Goal: Transaction & Acquisition: Book appointment/travel/reservation

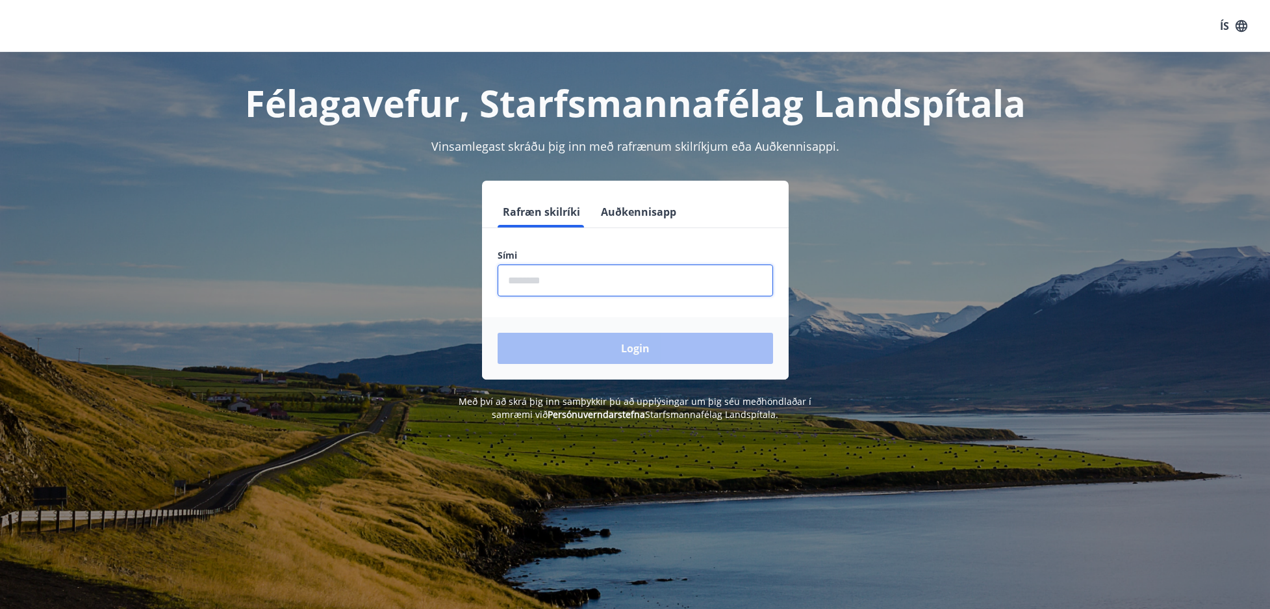
click at [528, 281] on input "phone" at bounding box center [635, 280] width 275 height 32
type input "********"
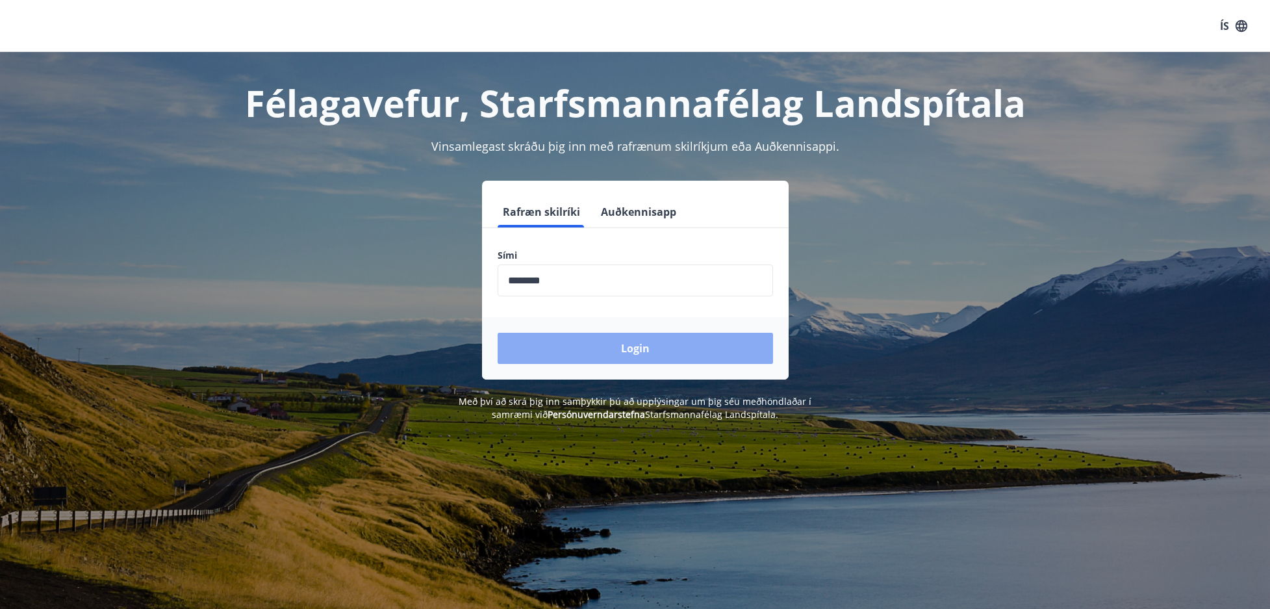
click at [542, 357] on button "Login" at bounding box center [635, 348] width 275 height 31
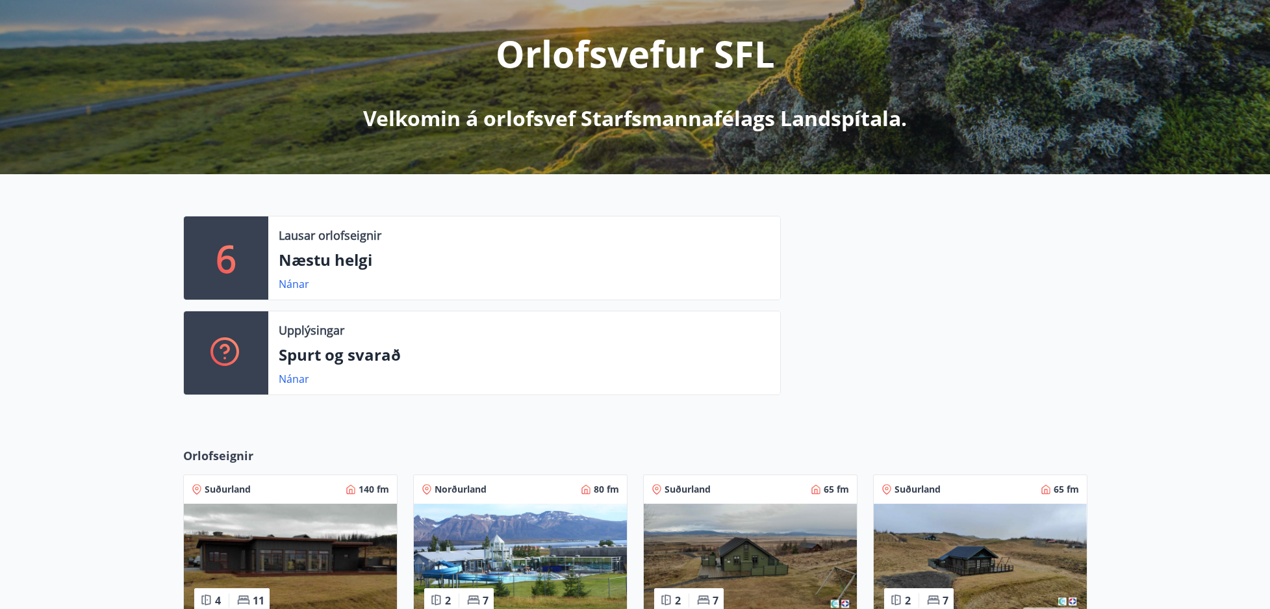
scroll to position [195, 0]
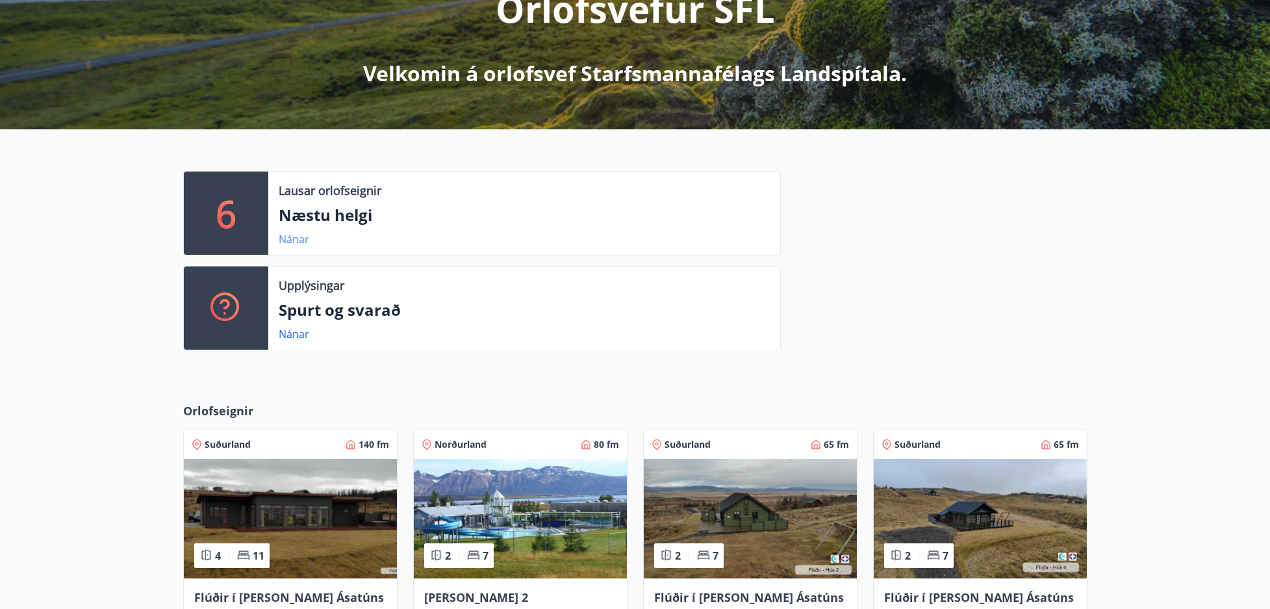
click at [285, 238] on link "Nánar" at bounding box center [294, 239] width 31 height 14
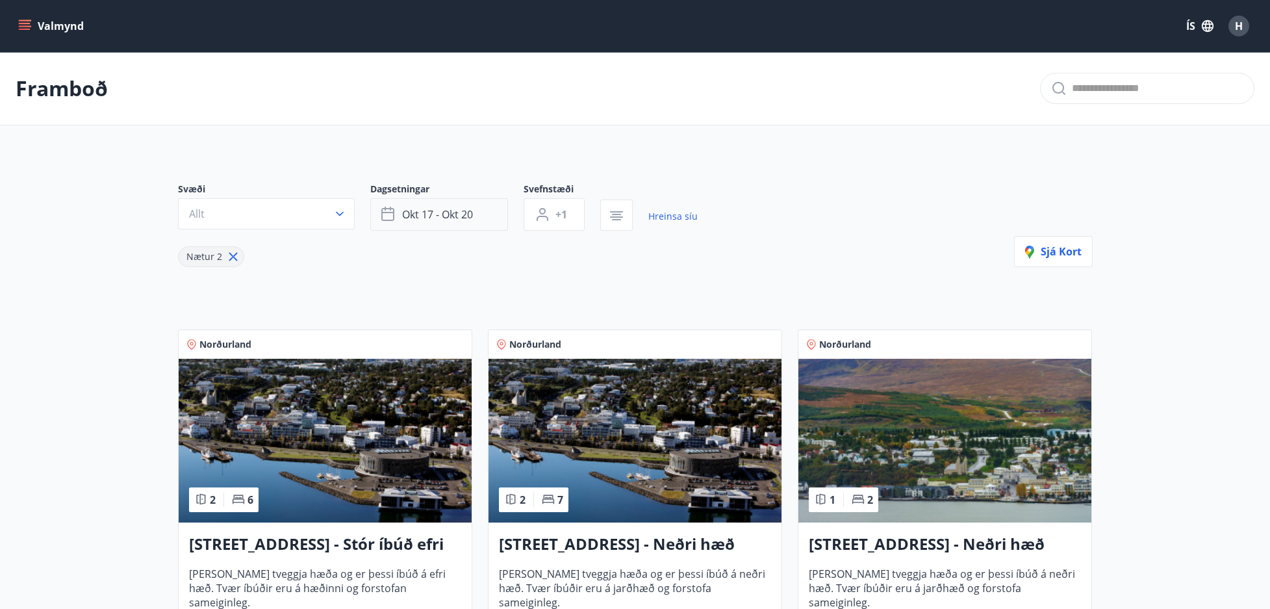
click at [481, 212] on button "okt 17 - okt 20" at bounding box center [439, 214] width 138 height 32
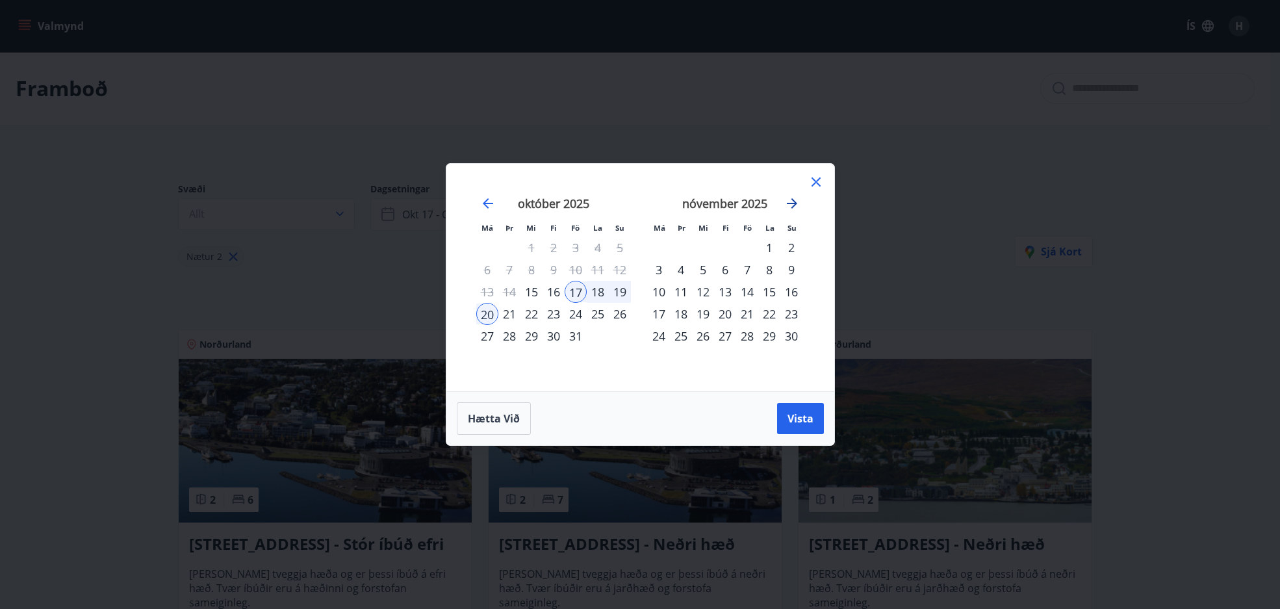
click at [794, 200] on icon "Move forward to switch to the next month." at bounding box center [792, 204] width 16 height 16
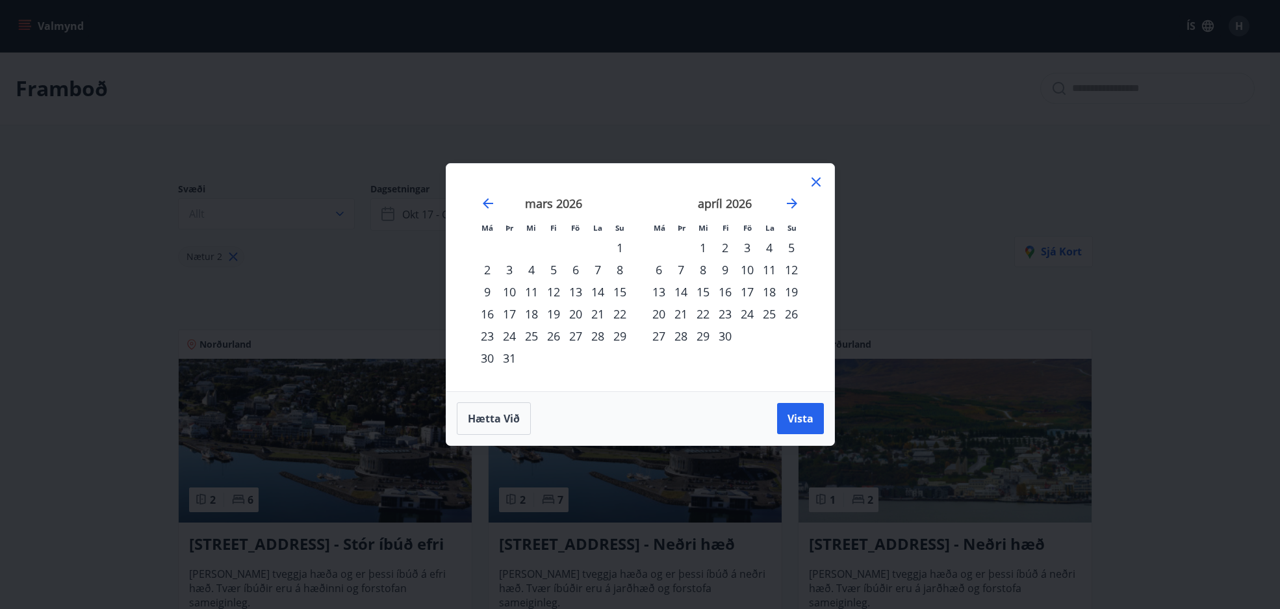
click at [705, 252] on div "1" at bounding box center [703, 247] width 22 height 22
click at [790, 246] on div "5" at bounding box center [791, 247] width 22 height 22
click at [800, 422] on span "Vista" at bounding box center [800, 418] width 26 height 14
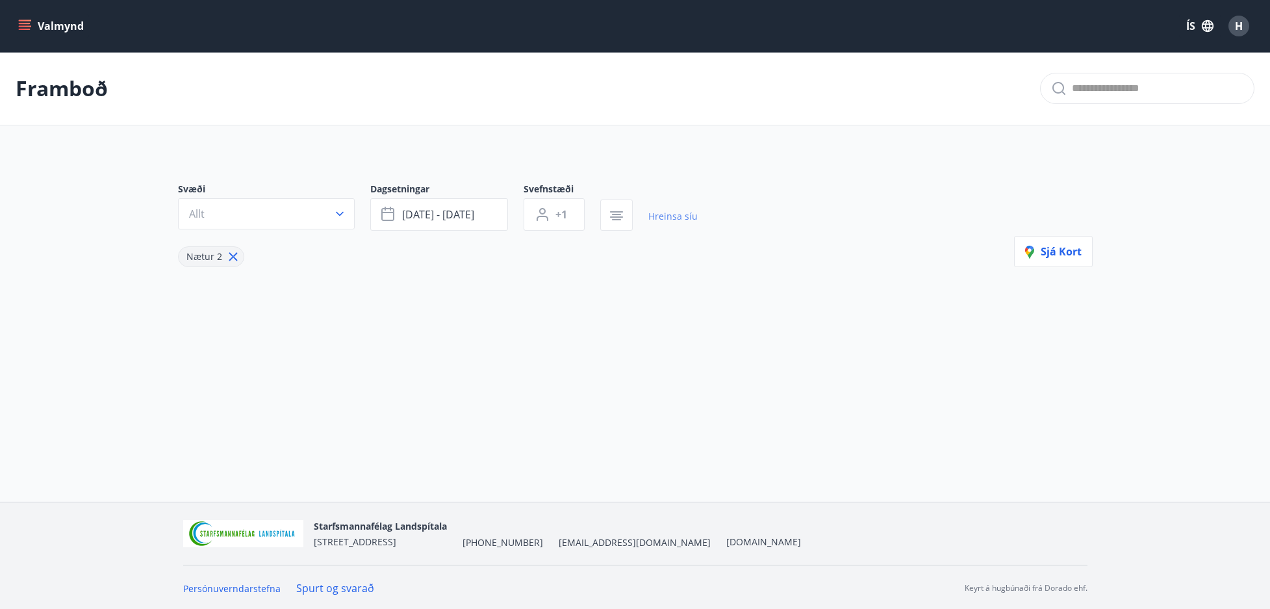
click at [670, 214] on link "Hreinsa síu" at bounding box center [672, 216] width 49 height 29
type input "*"
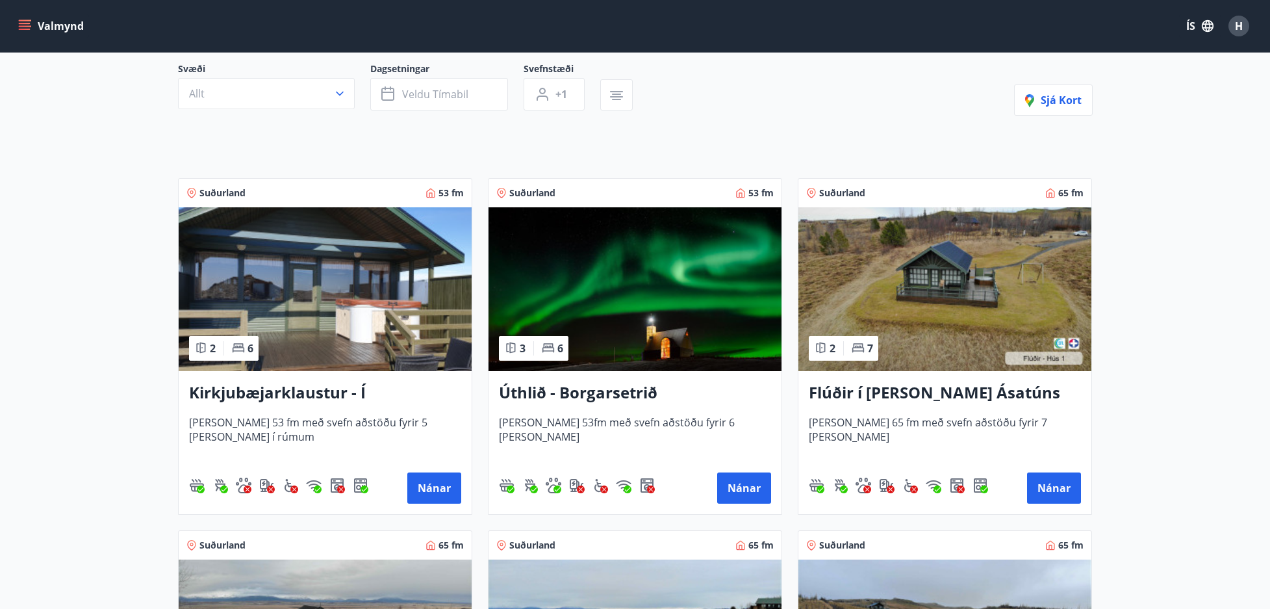
scroll to position [130, 0]
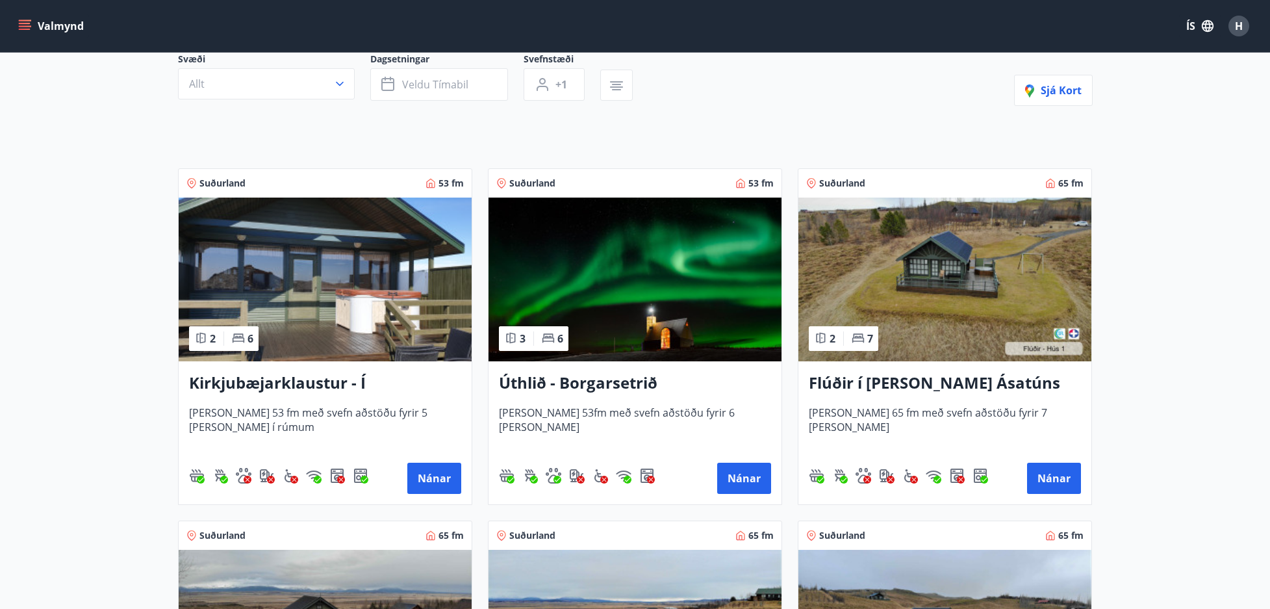
click at [615, 393] on h3 "Úthlið - Borgarsetrið" at bounding box center [635, 383] width 272 height 23
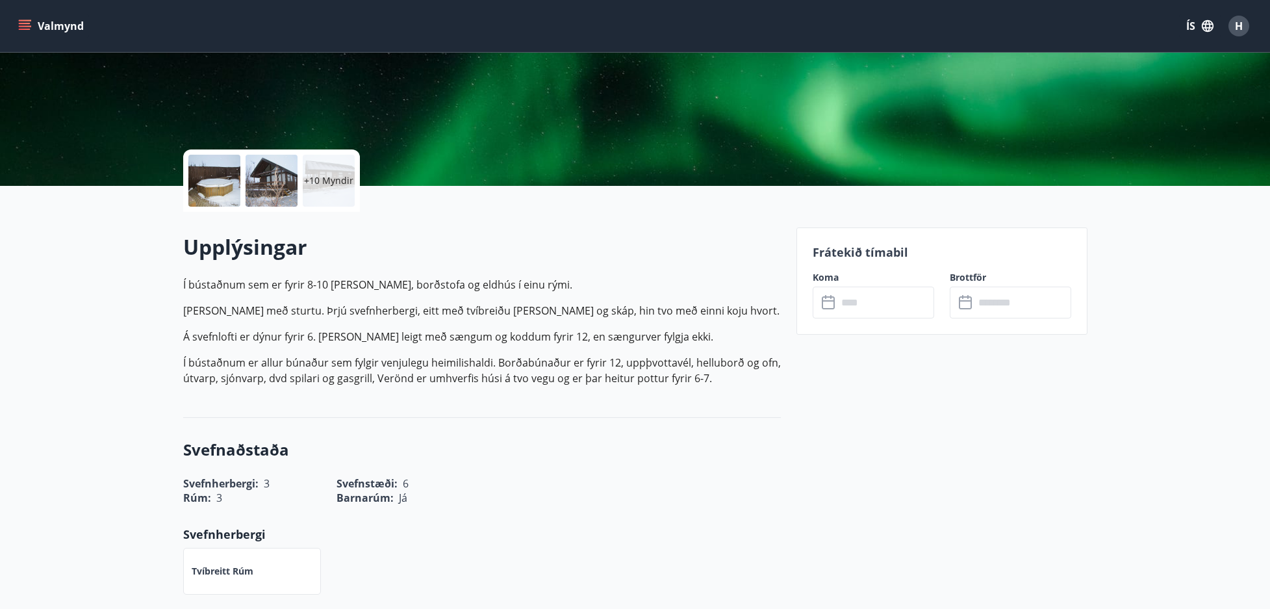
scroll to position [260, 0]
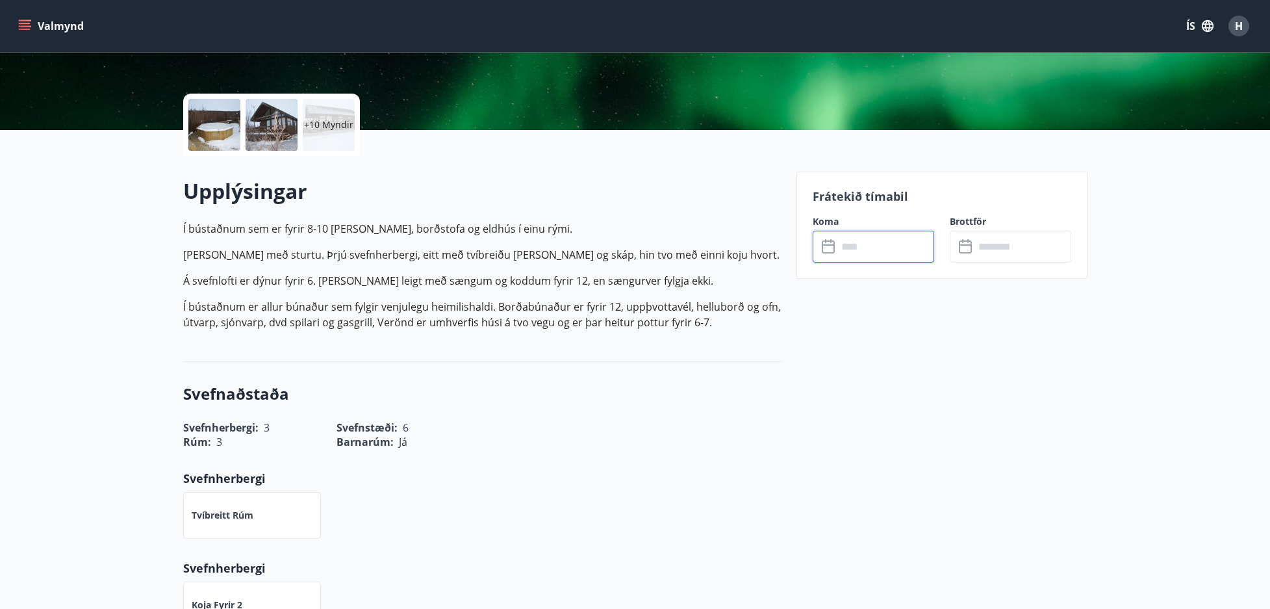
click at [840, 244] on input "text" at bounding box center [885, 247] width 97 height 32
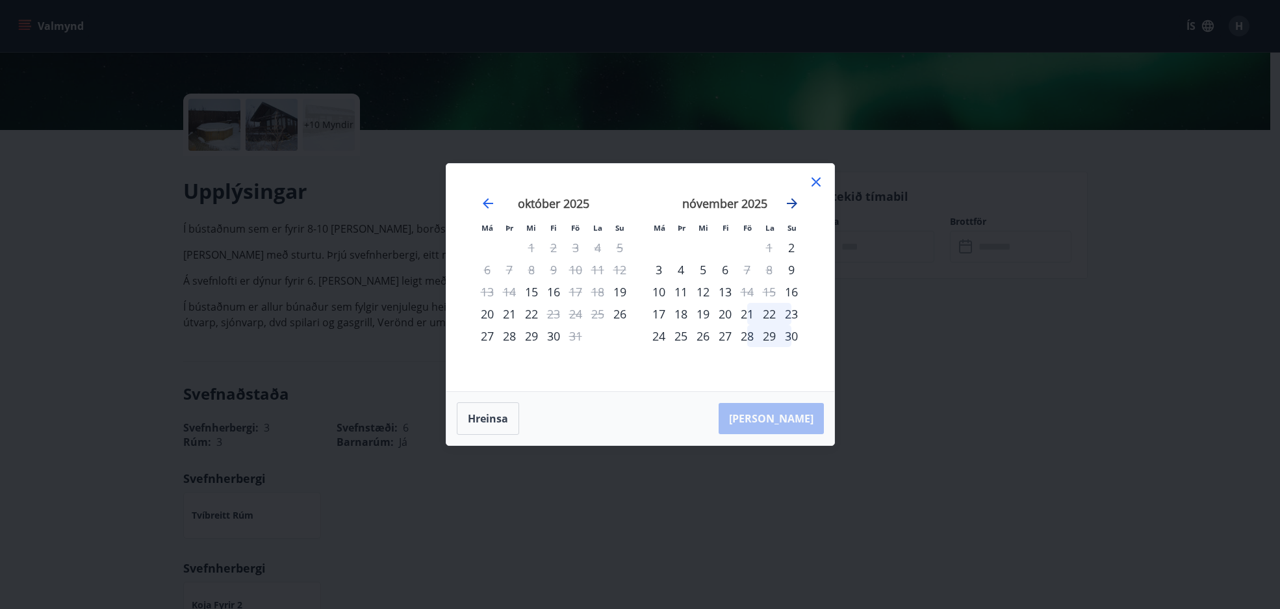
click at [788, 204] on icon "Move forward to switch to the next month." at bounding box center [792, 203] width 10 height 10
click at [796, 205] on icon "Move forward to switch to the next month." at bounding box center [792, 204] width 16 height 16
click at [820, 178] on icon at bounding box center [815, 181] width 9 height 9
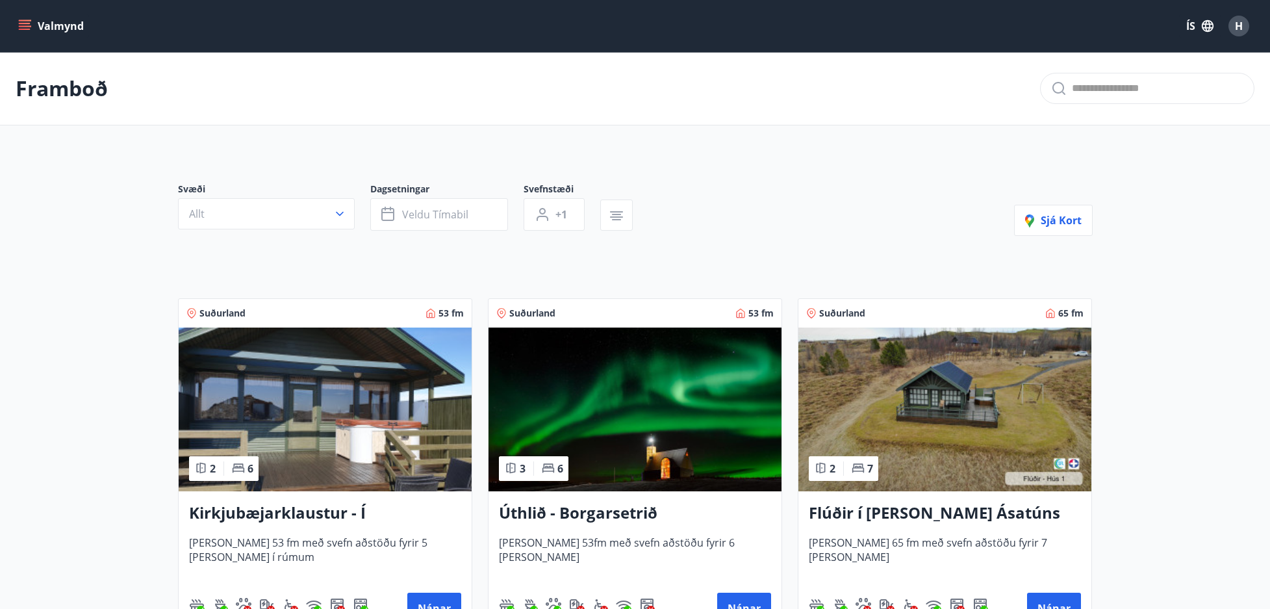
click at [617, 515] on h3 "Úthlið - Borgarsetrið" at bounding box center [635, 513] width 272 height 23
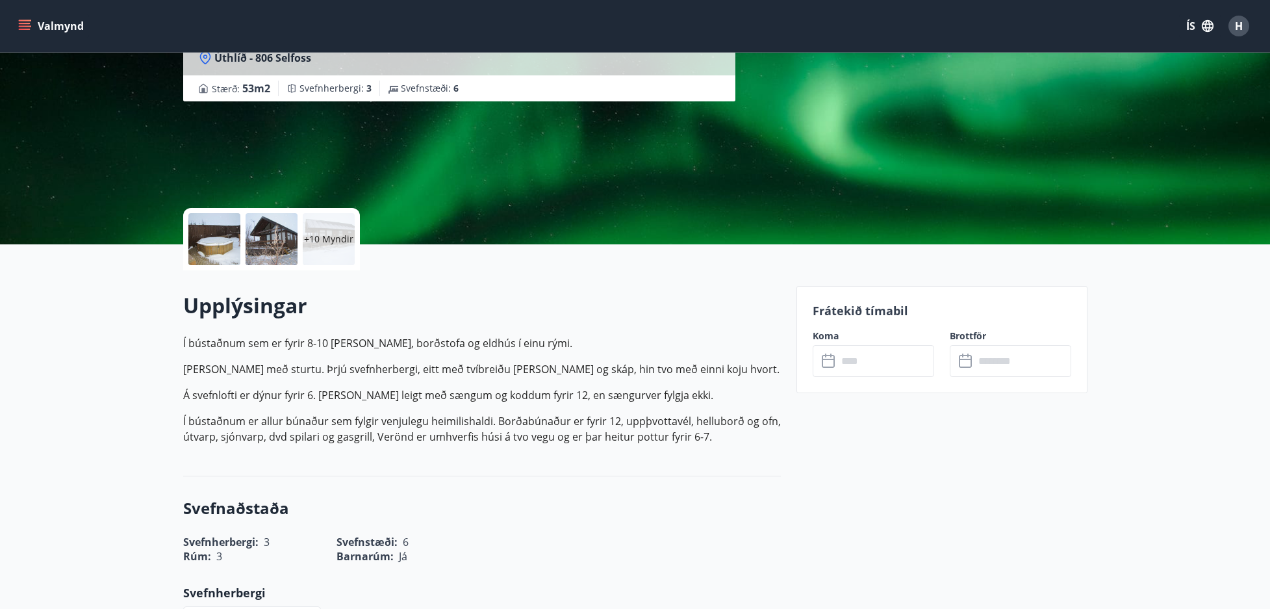
scroll to position [195, 0]
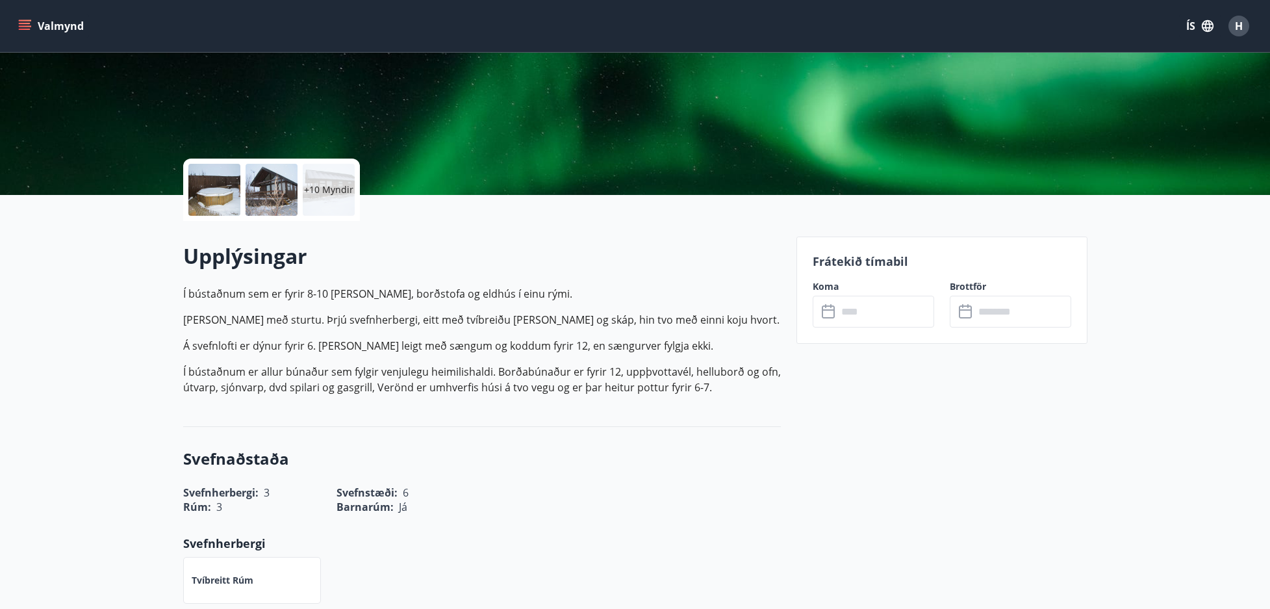
click at [828, 308] on icon at bounding box center [830, 312] width 16 height 16
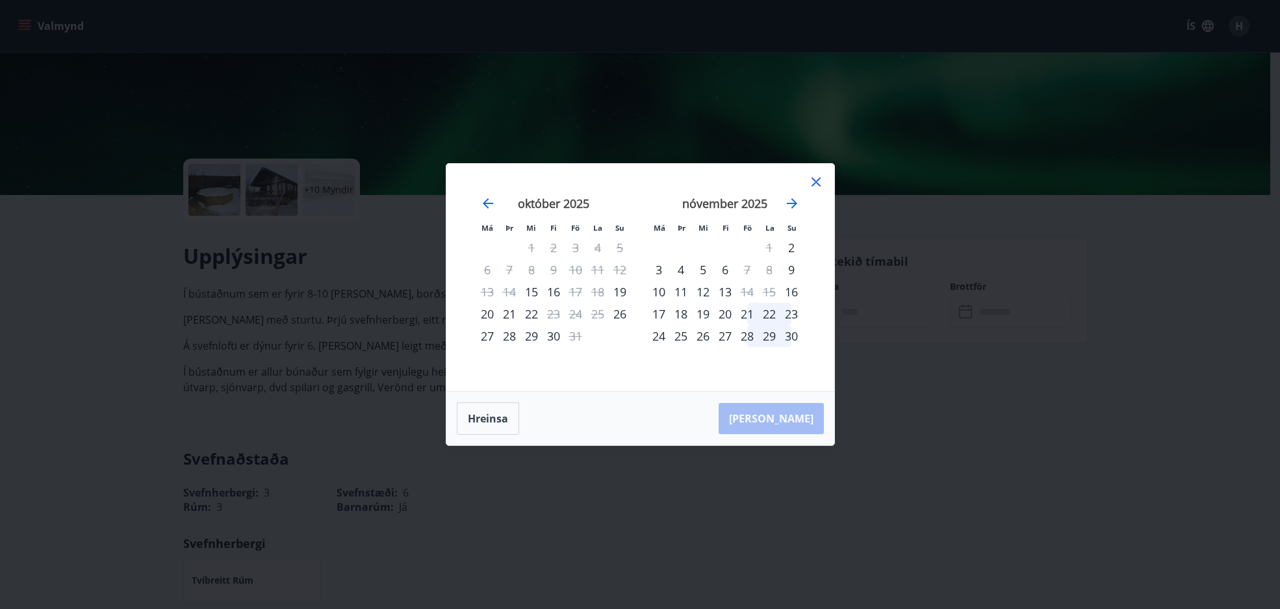
click at [748, 317] on div "21" at bounding box center [747, 314] width 22 height 22
click at [745, 316] on div "21" at bounding box center [747, 314] width 22 height 22
click at [773, 286] on div "15" at bounding box center [769, 292] width 22 height 22
click at [789, 270] on div "9" at bounding box center [791, 270] width 22 height 22
click at [745, 311] on div "21" at bounding box center [747, 314] width 22 height 22
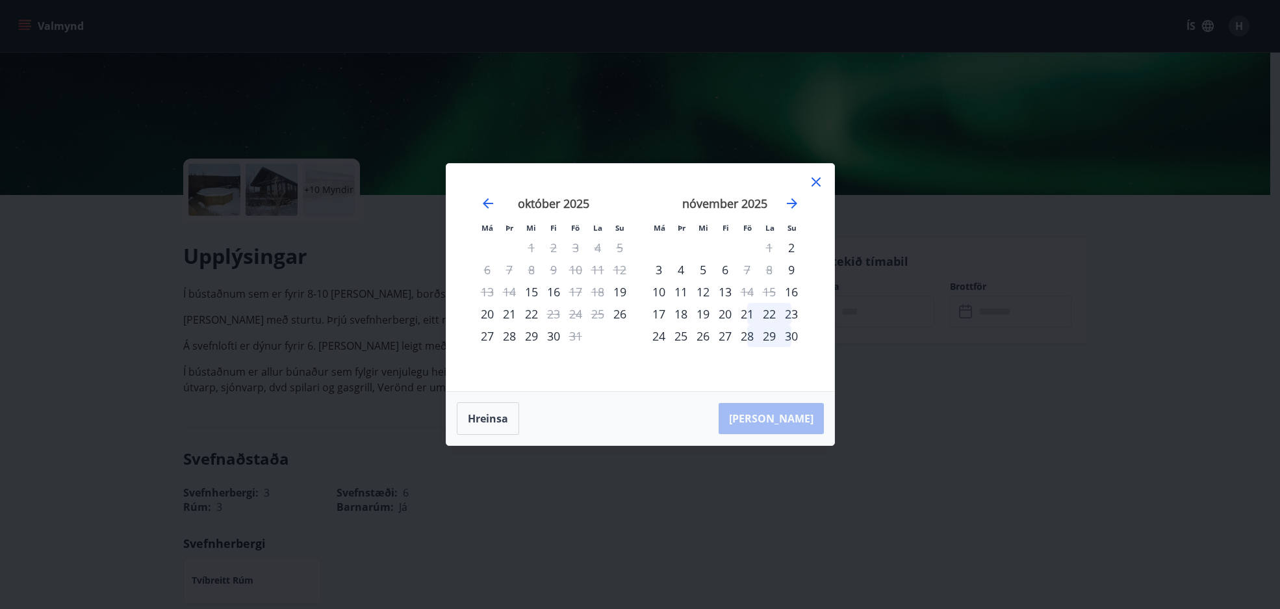
click at [714, 319] on div "20" at bounding box center [725, 314] width 22 height 22
click at [719, 314] on div "20" at bounding box center [725, 314] width 22 height 22
click at [717, 298] on div "13" at bounding box center [725, 292] width 22 height 22
click at [487, 421] on button "Hreinsa" at bounding box center [488, 418] width 62 height 32
click at [745, 315] on div "21" at bounding box center [747, 314] width 22 height 22
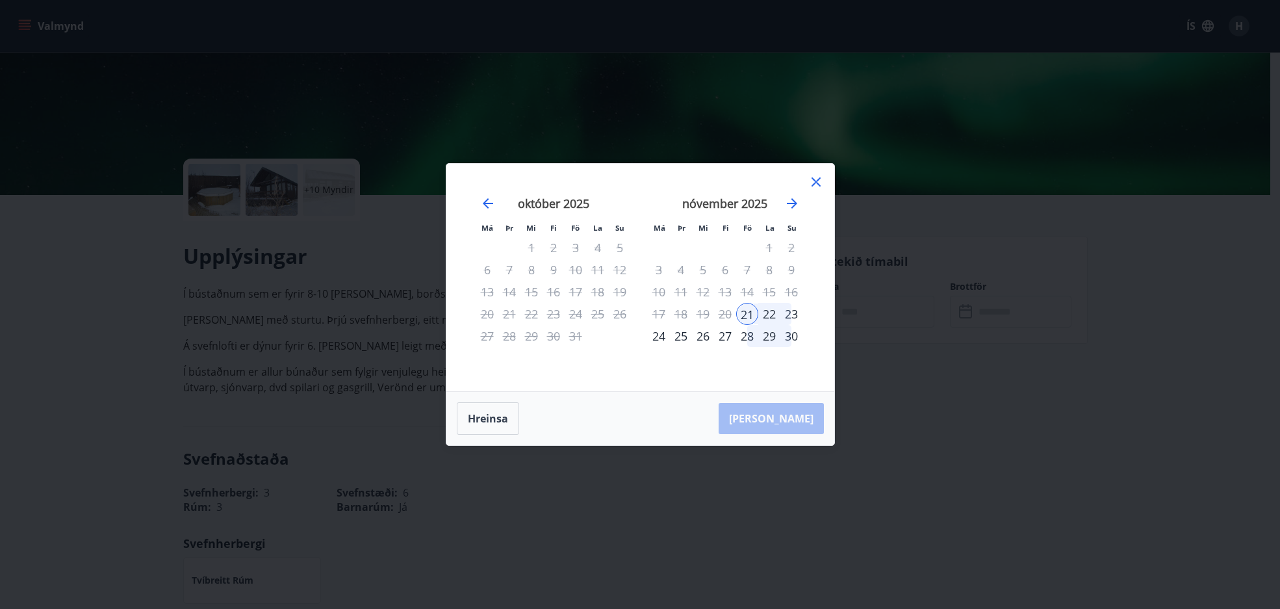
click at [789, 312] on div "23" at bounding box center [791, 314] width 22 height 22
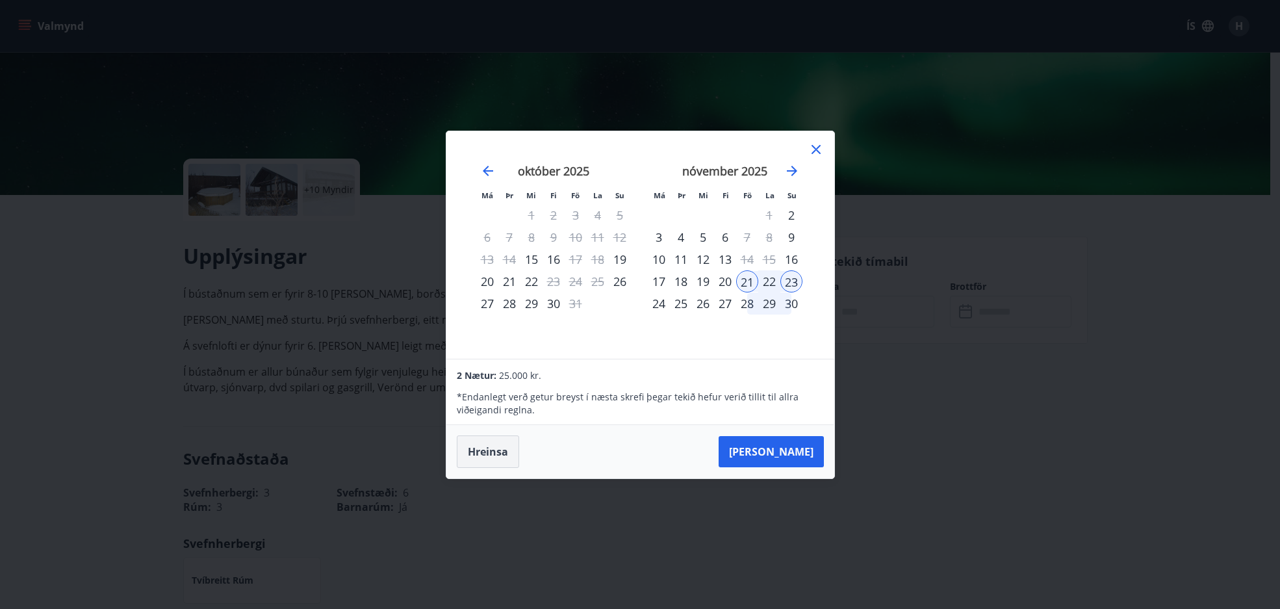
click at [488, 457] on button "Hreinsa" at bounding box center [488, 451] width 62 height 32
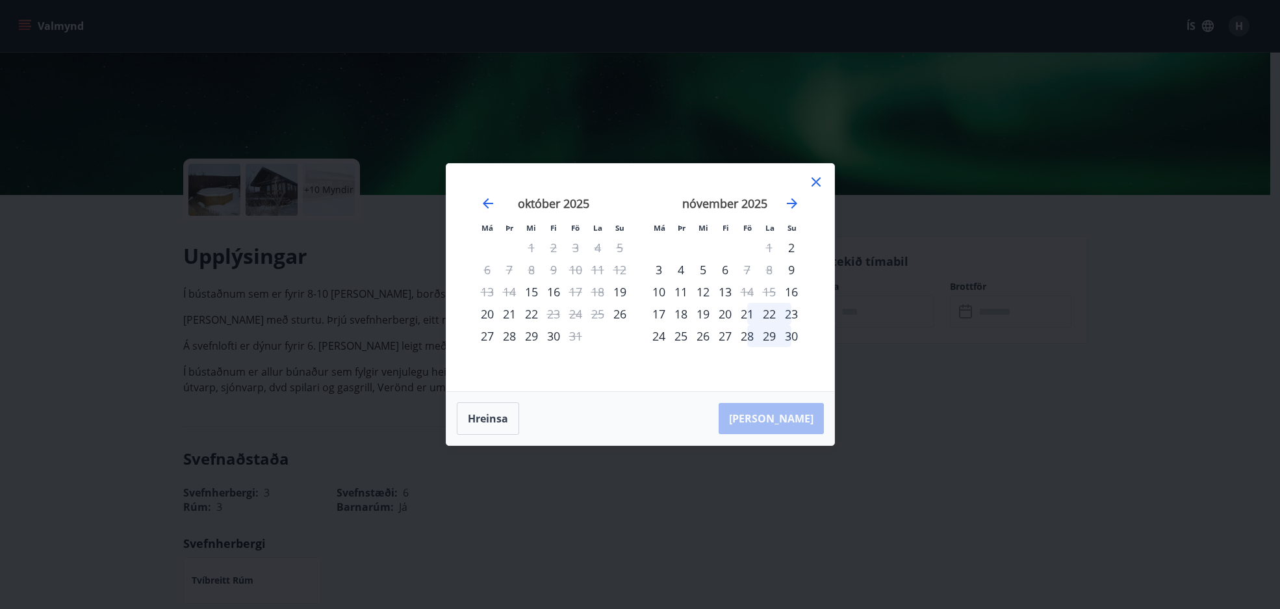
click at [815, 179] on icon at bounding box center [816, 182] width 16 height 16
